Goal: Go to known website: Access a specific website the user already knows

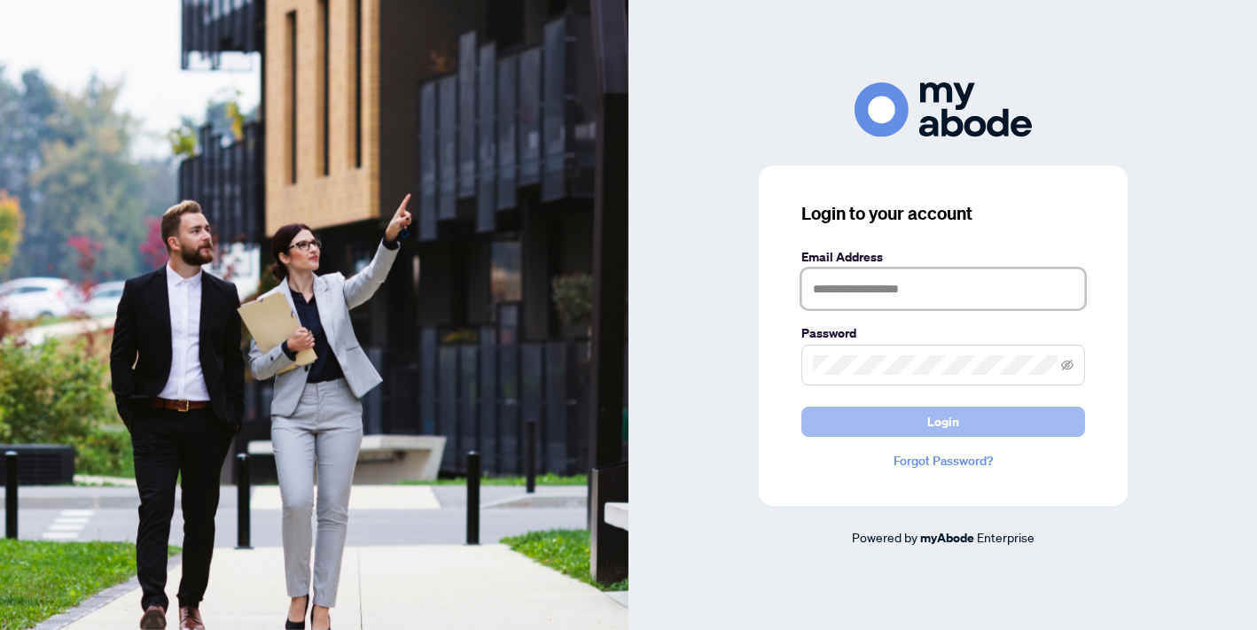
type input "**********"
click at [944, 429] on span "Login" at bounding box center [943, 422] width 32 height 28
